Goal: Task Accomplishment & Management: Complete application form

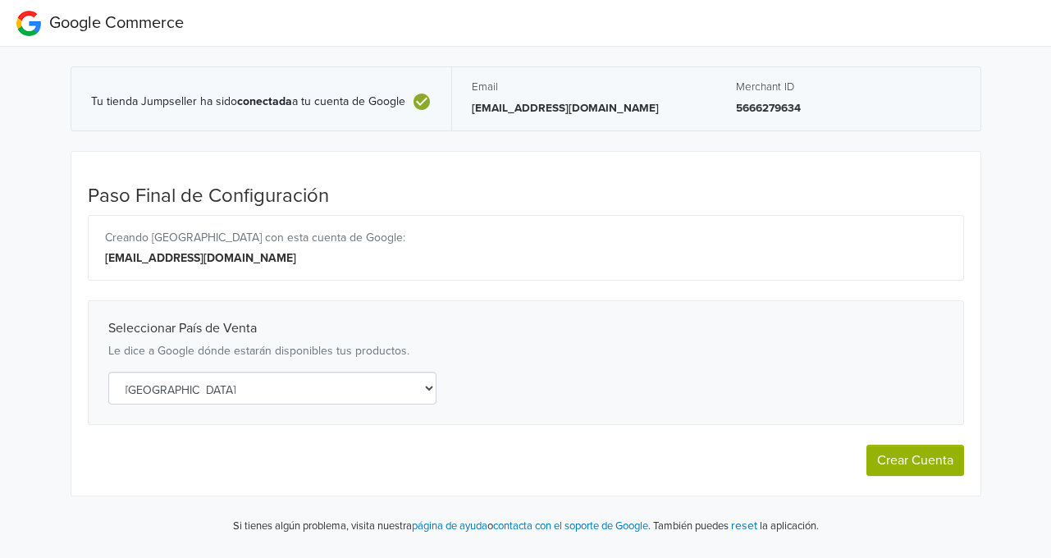
select select "cl"
click at [891, 462] on button "Crear Cuenta" at bounding box center [916, 460] width 98 height 31
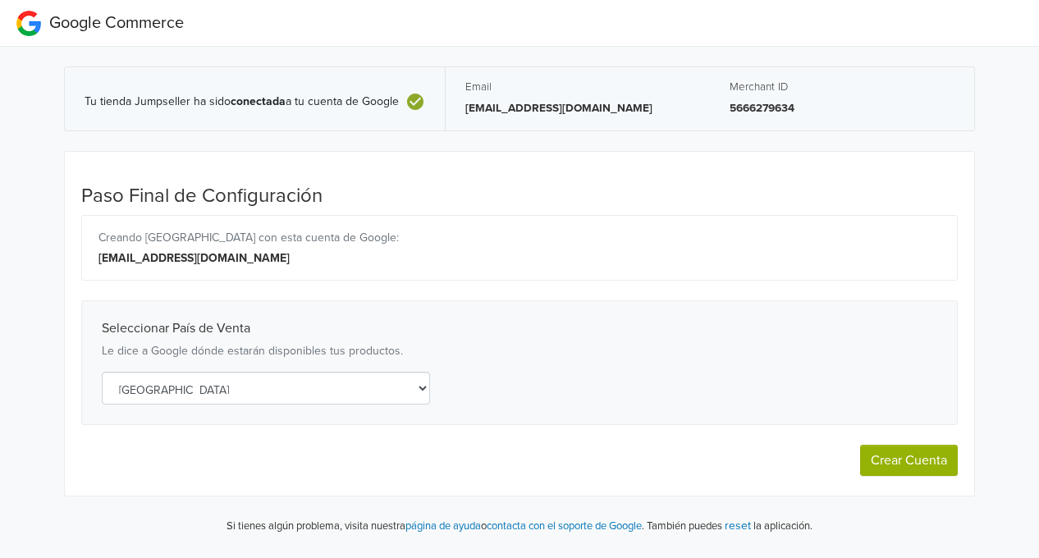
select select "cl"
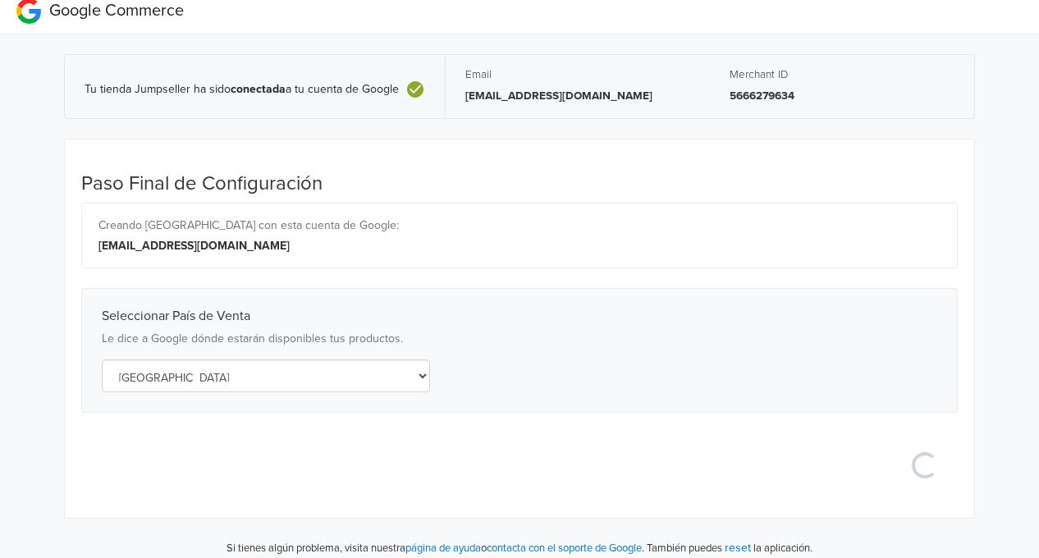
scroll to position [23, 0]
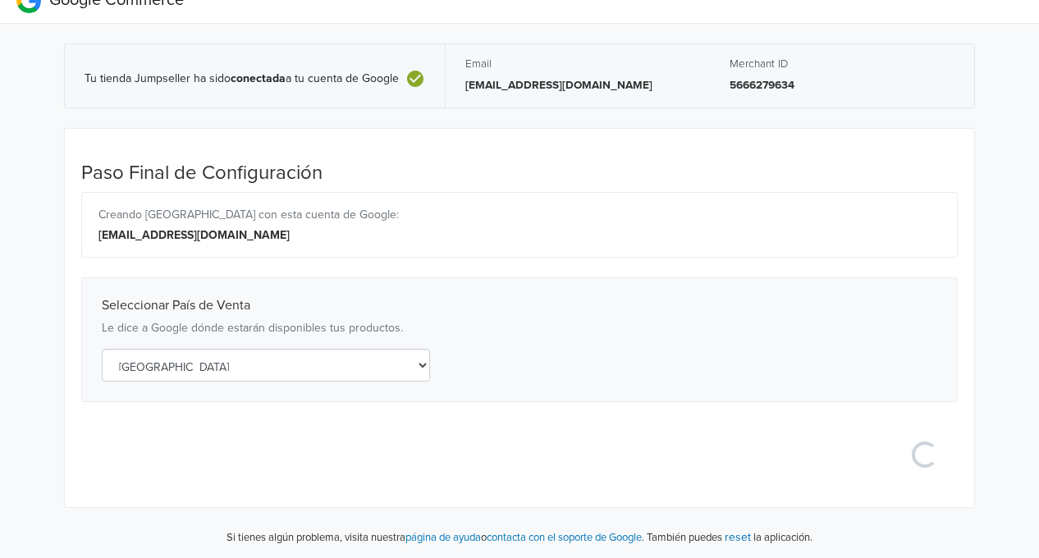
select select "cl"
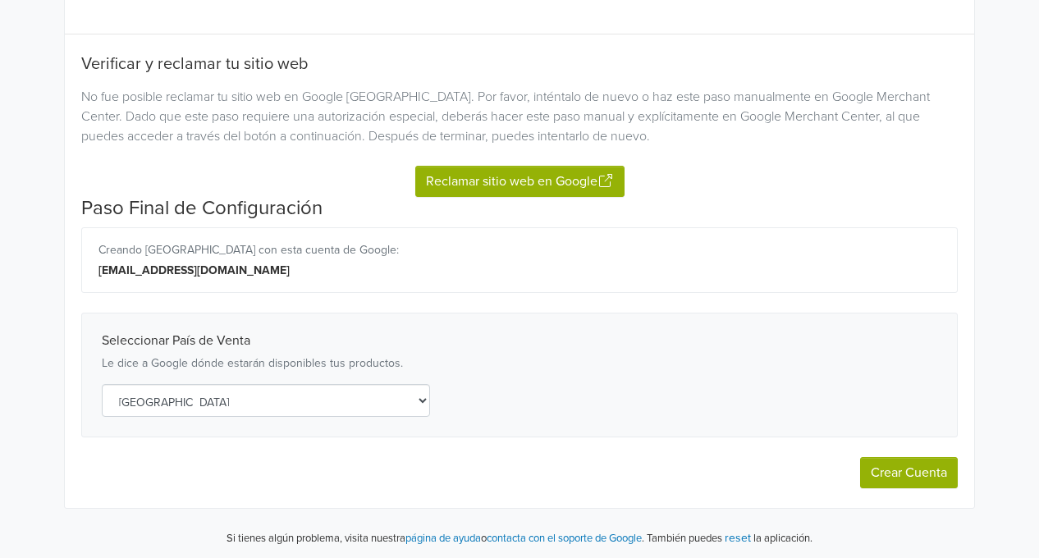
scroll to position [171, 0]
click at [512, 176] on button "Reclamar sitio web en Google" at bounding box center [519, 181] width 209 height 31
click at [955, 483] on button "Crear Cuenta" at bounding box center [909, 472] width 98 height 31
select select "cl"
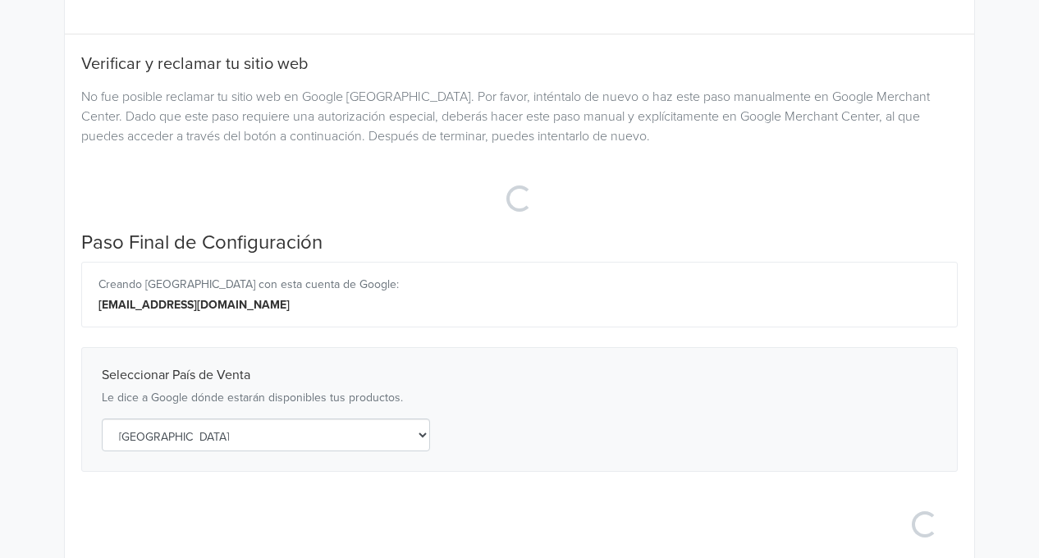
select select "cl"
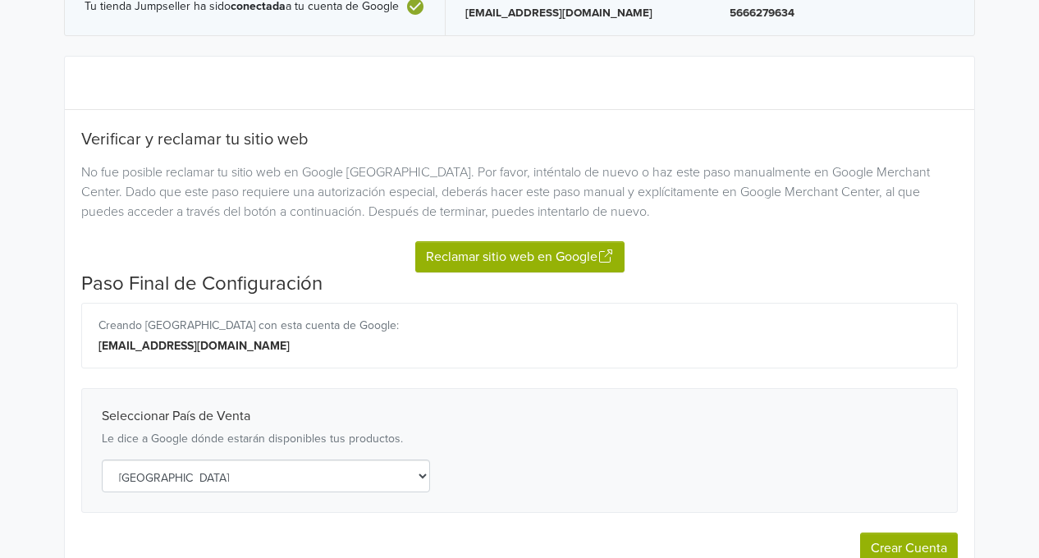
scroll to position [7, 0]
